Goal: Use online tool/utility: Utilize a website feature to perform a specific function

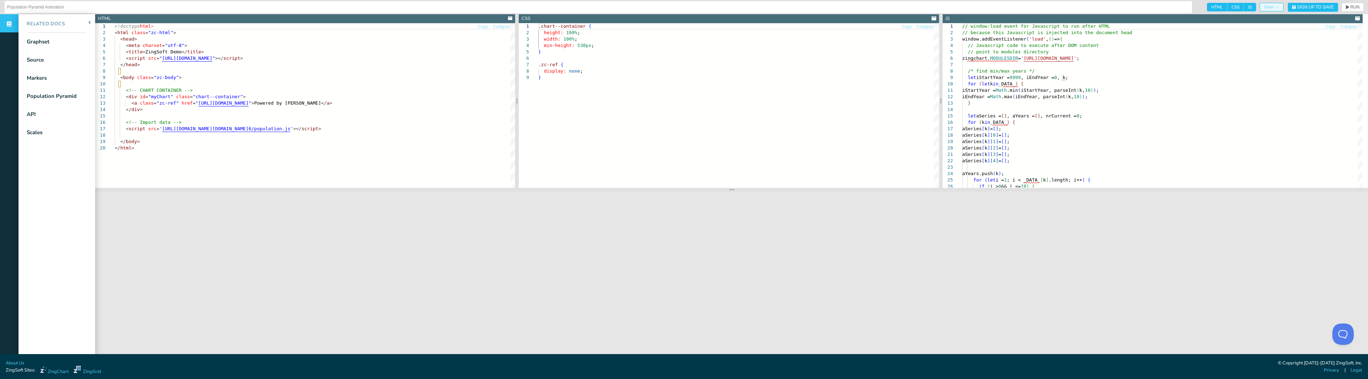
click at [1275, 6] on icon "button" at bounding box center [1277, 7] width 4 height 4
click at [1296, 56] on span "Top" at bounding box center [1294, 55] width 15 height 9
click at [1293, 56] on input "Top" at bounding box center [1291, 54] width 5 height 5
radio input "true"
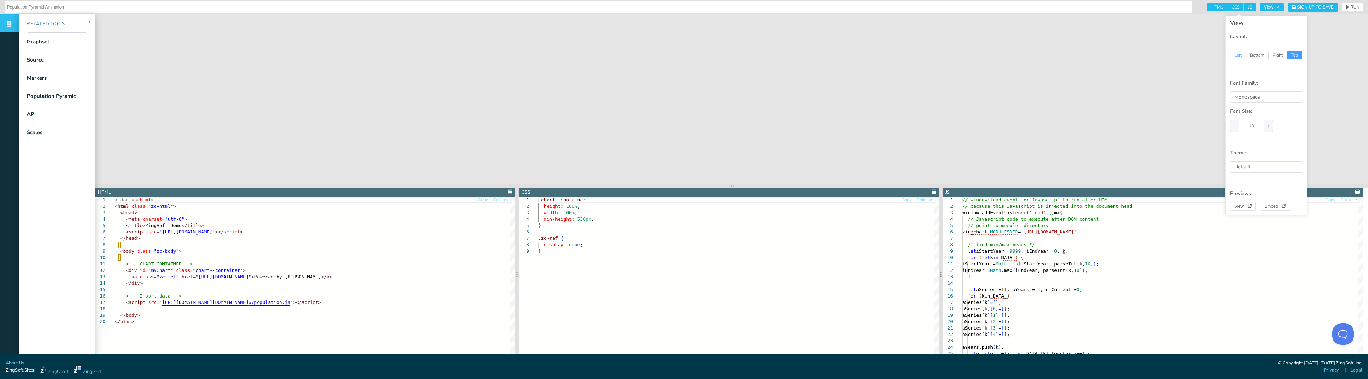
click at [1238, 56] on span "Left" at bounding box center [1238, 55] width 16 height 9
click at [1236, 56] on input "Left" at bounding box center [1234, 54] width 5 height 5
radio input "true"
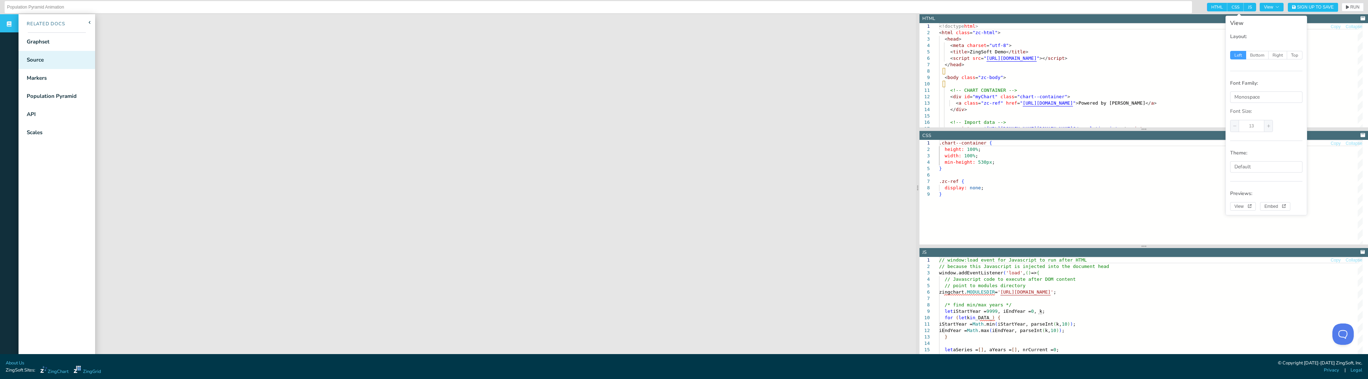
click at [40, 61] on div "Source" at bounding box center [35, 60] width 17 height 8
